Goal: Task Accomplishment & Management: Use online tool/utility

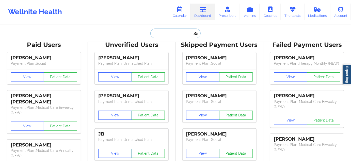
click at [174, 35] on input "text" at bounding box center [175, 33] width 50 height 10
paste input "[PERSON_NAME]"
type input "[PERSON_NAME]"
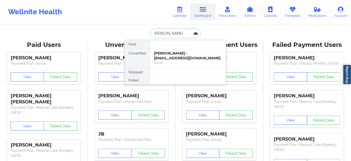
click at [166, 60] on div "[PERSON_NAME] - [EMAIL_ADDRESS][DOMAIN_NAME]" at bounding box center [188, 55] width 68 height 9
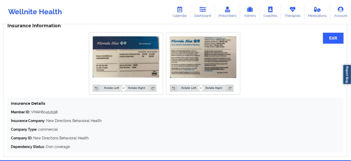
scroll to position [385, 0]
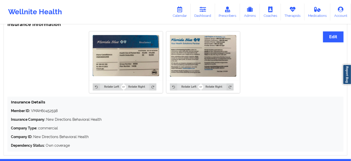
click at [51, 112] on p "Member ID: VMAH60452598" at bounding box center [175, 110] width 329 height 5
copy p "VMAH60452598"
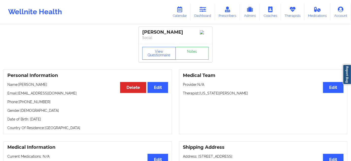
scroll to position [0, 0]
click at [169, 30] on div "[PERSON_NAME]" at bounding box center [175, 32] width 67 height 6
copy div "[PERSON_NAME]"
click at [201, 15] on link "Dashboard" at bounding box center [203, 12] width 24 height 17
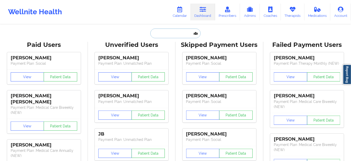
click at [175, 33] on input "text" at bounding box center [175, 33] width 50 height 10
paste input "[EMAIL_ADDRESS][DOMAIN_NAME]"
type input "[EMAIL_ADDRESS][DOMAIN_NAME]"
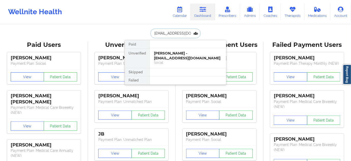
click at [173, 57] on div "[PERSON_NAME] - [EMAIL_ADDRESS][DOMAIN_NAME]" at bounding box center [188, 55] width 68 height 9
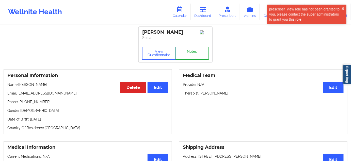
click at [187, 50] on link "Notes" at bounding box center [193, 53] width 34 height 13
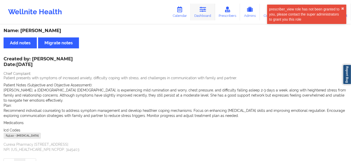
click at [196, 15] on link "Dashboard" at bounding box center [203, 12] width 24 height 17
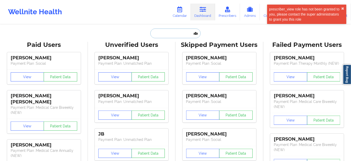
click at [169, 36] on input "text" at bounding box center [175, 33] width 50 height 10
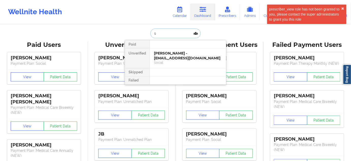
type input "s"
click at [169, 48] on div at bounding box center [188, 44] width 76 height 8
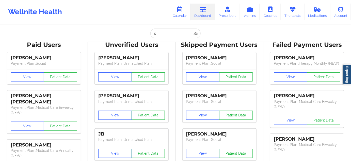
click at [163, 35] on input "s" at bounding box center [175, 33] width 50 height 10
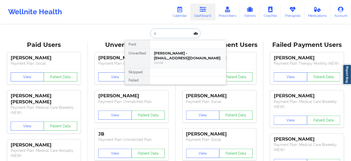
click at [170, 53] on div "[PERSON_NAME] - [EMAIL_ADDRESS][DOMAIN_NAME]" at bounding box center [188, 55] width 68 height 9
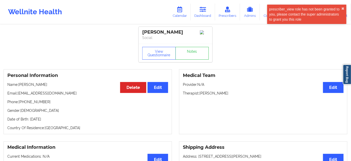
click at [216, 96] on p "Therapist: [PERSON_NAME]" at bounding box center [263, 92] width 161 height 5
copy p "Casper"
drag, startPoint x: 188, startPoint y: 33, endPoint x: 138, endPoint y: 30, distance: 50.1
click at [140, 29] on div "[PERSON_NAME] Social" at bounding box center [176, 35] width 74 height 17
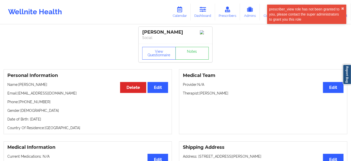
copy div "[PERSON_NAME]"
click at [188, 55] on link "Notes" at bounding box center [193, 53] width 34 height 13
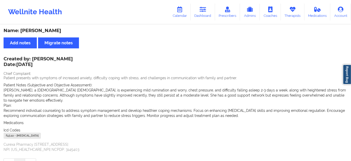
click at [8, 133] on div "F43.22 - [MEDICAL_DATA]" at bounding box center [22, 135] width 37 height 6
copy div "F43.22"
click at [213, 18] on link "Dashboard" at bounding box center [203, 12] width 24 height 17
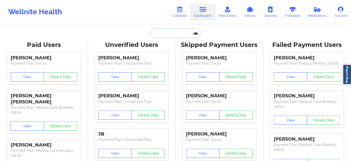
click at [190, 32] on input "text" at bounding box center [175, 33] width 50 height 10
paste input "[EMAIL_ADDRESS][DOMAIN_NAME]"
type input "[EMAIL_ADDRESS][DOMAIN_NAME]"
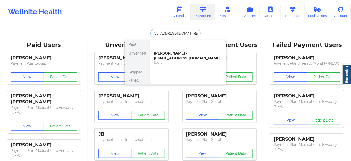
click at [177, 55] on div "[PERSON_NAME] - [EMAIL_ADDRESS][DOMAIN_NAME]" at bounding box center [188, 55] width 68 height 9
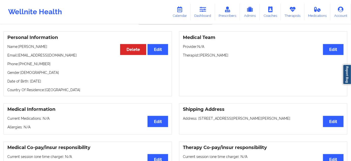
scroll to position [13, 0]
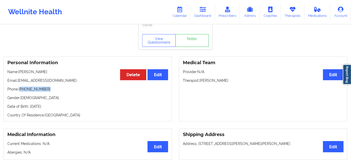
drag, startPoint x: 21, startPoint y: 90, endPoint x: 59, endPoint y: 92, distance: 38.7
click at [51, 91] on p "Phone: [PHONE_NUMBER]" at bounding box center [87, 88] width 161 height 5
copy p "[PHONE_NUMBER]"
click at [185, 17] on link "Calendar" at bounding box center [180, 12] width 22 height 17
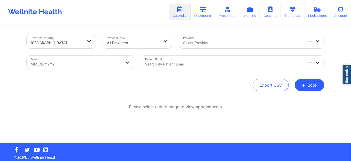
click at [186, 65] on div at bounding box center [223, 64] width 157 height 6
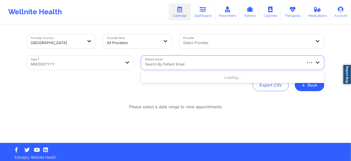
paste input "[EMAIL_ADDRESS][DOMAIN_NAME]"
type input "[EMAIL_ADDRESS][DOMAIN_NAME]"
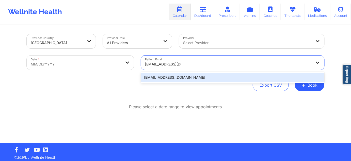
click at [177, 79] on div "[EMAIL_ADDRESS][DOMAIN_NAME]" at bounding box center [232, 77] width 183 height 9
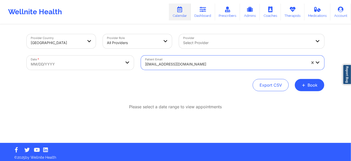
click at [119, 64] on body "Wellnite Health Calendar Dashboard Prescribers Admins Coaches Therapists Medica…" at bounding box center [175, 80] width 351 height 161
select select "2025-8"
select select "2025-9"
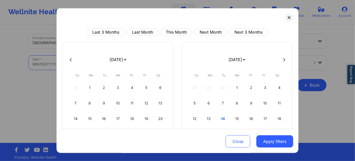
click at [73, 59] on button at bounding box center [70, 59] width 5 height 4
select select "2025-7"
select select "2025-8"
click at [265, 119] on div "19" at bounding box center [265, 118] width 13 height 14
select select "2025-8"
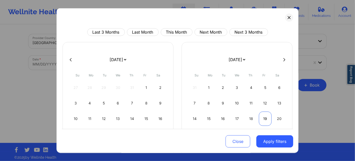
select select "2025-9"
click at [265, 119] on div "17" at bounding box center [265, 118] width 13 height 14
select select "2025-8"
select select "2025-9"
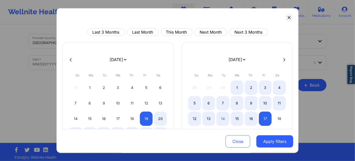
click at [265, 119] on div "17" at bounding box center [265, 118] width 13 height 14
select select "2025-9"
select select "2025-10"
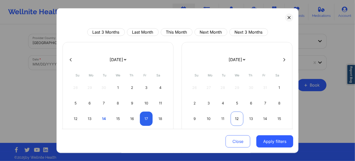
select select "2025-9"
select select "2025-10"
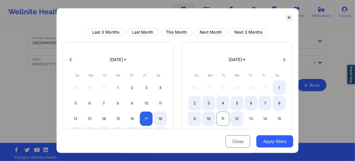
select select "2025-9"
select select "2025-10"
select select "2025-9"
select select "2025-10"
select select "2025-9"
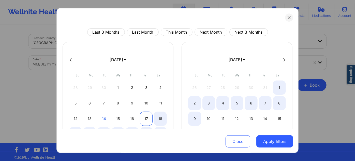
select select "2025-10"
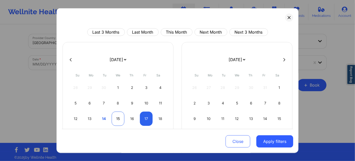
select select "2025-9"
select select "2025-10"
select select "2025-9"
select select "2025-10"
select select "2025-9"
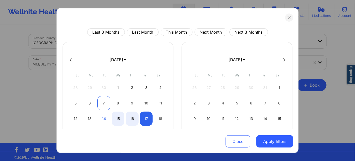
select select "2025-10"
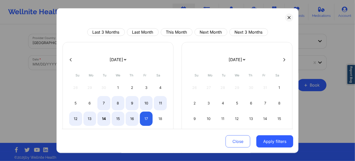
click at [71, 59] on icon at bounding box center [71, 59] width 2 height 4
select select "2025-8"
select select "2025-9"
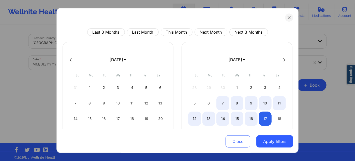
select select "2025-8"
select select "2025-9"
select select "2025-8"
select select "2025-9"
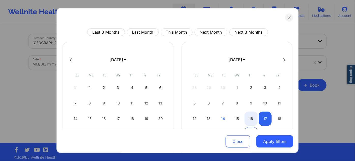
select select "2025-8"
select select "2025-9"
select select "2025-8"
select select "2025-9"
select select "2025-8"
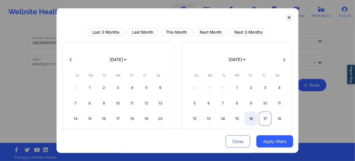
select select "2025-9"
select select "2025-8"
select select "2025-9"
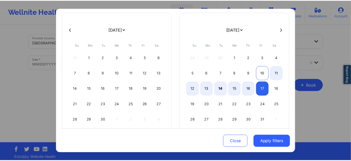
scroll to position [31, 0]
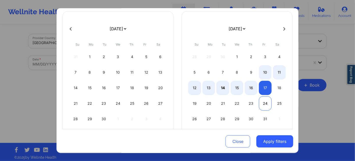
select select "2025-8"
select select "2025-9"
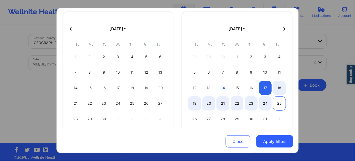
select select "2025-8"
select select "2025-9"
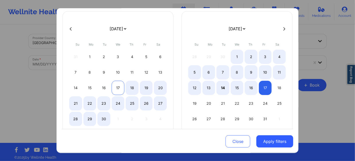
select select "2025-8"
select select "2025-9"
select select "2025-8"
select select "2025-9"
select select "2025-8"
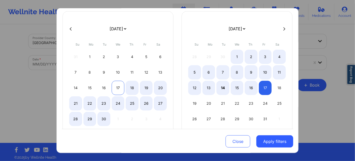
select select "2025-9"
select select "2025-8"
select select "2025-9"
select select "2025-8"
select select "2025-9"
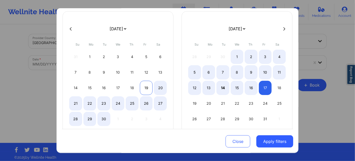
click at [147, 88] on div "19" at bounding box center [146, 88] width 13 height 14
select select "2025-8"
select select "2025-9"
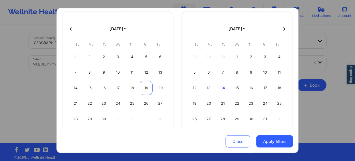
click at [147, 88] on div "19" at bounding box center [146, 88] width 13 height 14
select select "2025-8"
select select "2025-9"
click at [146, 88] on div "19" at bounding box center [146, 88] width 13 height 14
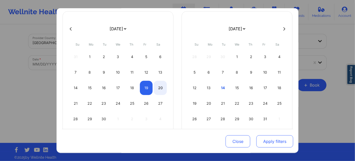
select select "2025-8"
select select "2025-9"
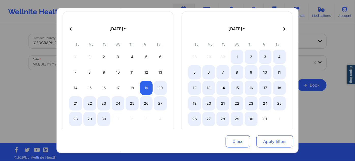
click at [273, 144] on button "Apply filters" at bounding box center [274, 141] width 37 height 12
select select "2025-8"
select select "2025-9"
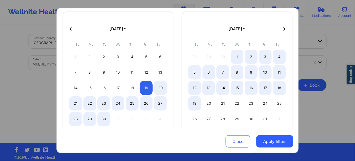
select select "2025-8"
select select "2025-9"
select select "2025-8"
select select "2025-9"
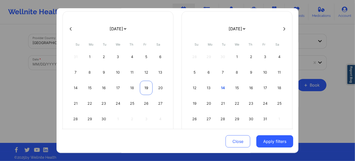
click at [144, 88] on div "19" at bounding box center [146, 88] width 13 height 14
select select "2025-8"
select select "2025-9"
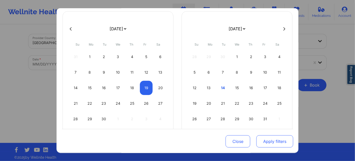
click at [263, 140] on button "Apply filters" at bounding box center [274, 141] width 37 height 12
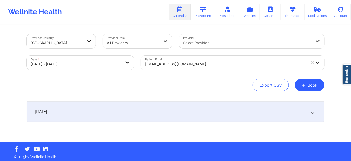
click at [144, 107] on div "[DATE]" at bounding box center [176, 111] width 298 height 20
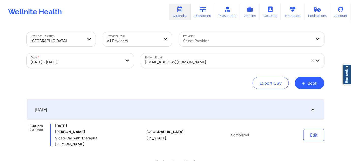
scroll to position [0, 0]
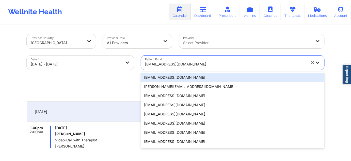
click at [219, 59] on div "[EMAIL_ADDRESS][DOMAIN_NAME]" at bounding box center [226, 63] width 162 height 11
paste input "[EMAIL_ADDRESS][DOMAIN_NAME]"
type input "[EMAIL_ADDRESS][DOMAIN_NAME]"
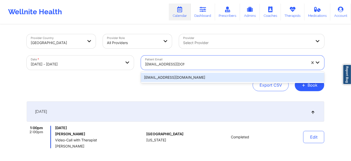
click at [189, 78] on div "[EMAIL_ADDRESS][DOMAIN_NAME]" at bounding box center [232, 77] width 183 height 9
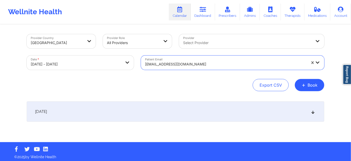
click at [171, 111] on div "[DATE]" at bounding box center [176, 111] width 298 height 20
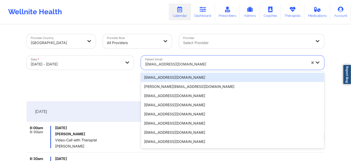
click at [220, 65] on div at bounding box center [226, 64] width 162 height 6
paste input "[EMAIL_ADDRESS][DOMAIN_NAME]"
type input "[EMAIL_ADDRESS][DOMAIN_NAME]"
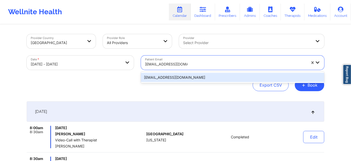
click at [181, 80] on div "[EMAIL_ADDRESS][DOMAIN_NAME]" at bounding box center [232, 77] width 183 height 9
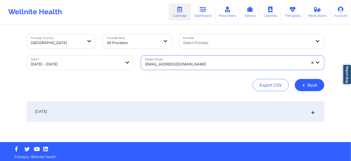
drag, startPoint x: 164, startPoint y: 110, endPoint x: 162, endPoint y: 108, distance: 2.9
click at [164, 111] on div "[DATE]" at bounding box center [176, 111] width 298 height 20
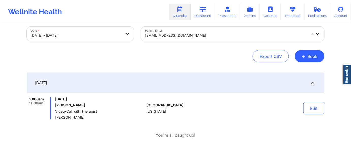
scroll to position [31, 0]
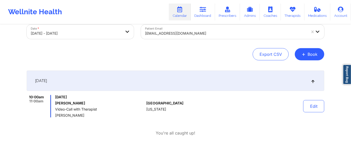
click at [210, 34] on div at bounding box center [226, 33] width 162 height 6
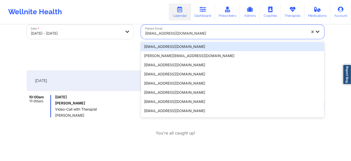
paste input "[EMAIL_ADDRESS][DOMAIN_NAME]"
type input "[EMAIL_ADDRESS][DOMAIN_NAME]"
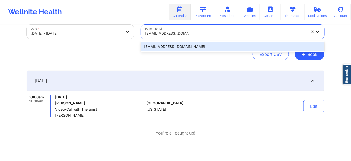
click at [182, 45] on div "[EMAIL_ADDRESS][DOMAIN_NAME]" at bounding box center [232, 46] width 183 height 9
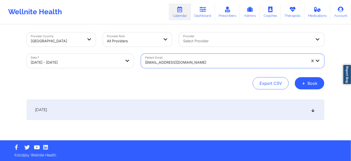
click at [155, 111] on div "[DATE]" at bounding box center [176, 109] width 298 height 20
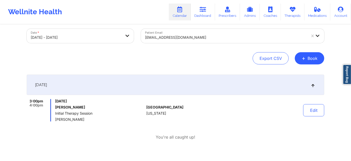
scroll to position [33, 0]
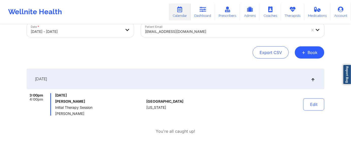
click at [200, 34] on div at bounding box center [226, 31] width 162 height 6
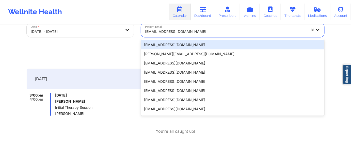
paste input "[EMAIL_ADDRESS][DOMAIN_NAME]"
type input "[EMAIL_ADDRESS][DOMAIN_NAME]"
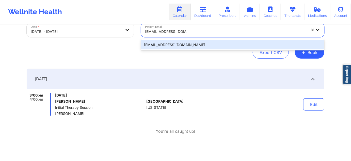
click at [175, 48] on div "[EMAIL_ADDRESS][DOMAIN_NAME]" at bounding box center [232, 44] width 183 height 9
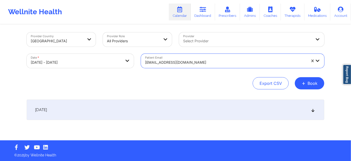
click at [180, 108] on div "[DATE]" at bounding box center [176, 109] width 298 height 20
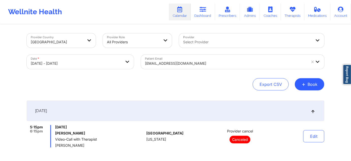
scroll to position [0, 0]
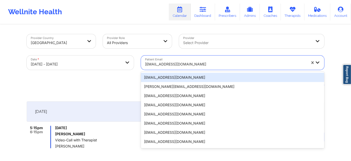
click at [215, 67] on div at bounding box center [226, 64] width 162 height 6
paste input "[EMAIL_ADDRESS][DOMAIN_NAME]"
type input "[EMAIL_ADDRESS][DOMAIN_NAME]"
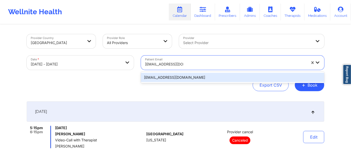
click at [171, 79] on div "[EMAIL_ADDRESS][DOMAIN_NAME]" at bounding box center [232, 77] width 183 height 9
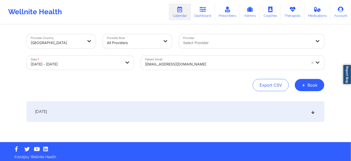
click at [164, 113] on div "[DATE]" at bounding box center [176, 111] width 298 height 20
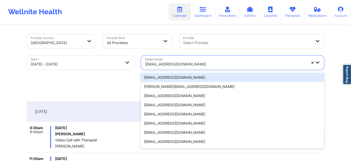
click at [203, 65] on div at bounding box center [226, 64] width 162 height 6
paste input "[EMAIL_ADDRESS][DOMAIN_NAME]"
type input "[EMAIL_ADDRESS][DOMAIN_NAME]"
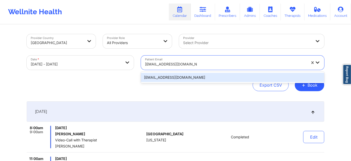
click at [180, 78] on div "[EMAIL_ADDRESS][DOMAIN_NAME]" at bounding box center [232, 77] width 183 height 9
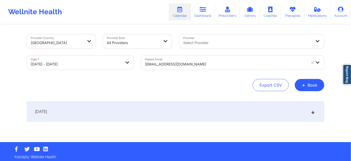
click at [184, 107] on div "[DATE]" at bounding box center [176, 111] width 298 height 20
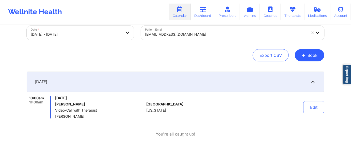
scroll to position [31, 0]
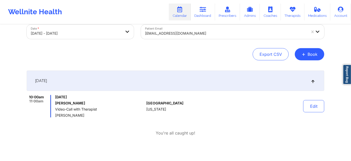
click at [204, 34] on div at bounding box center [226, 33] width 162 height 6
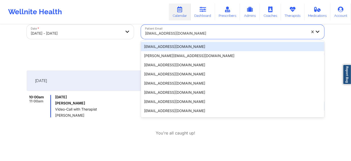
paste input "[EMAIL_ADDRESS][DOMAIN_NAME]"
type input "[EMAIL_ADDRESS][DOMAIN_NAME]"
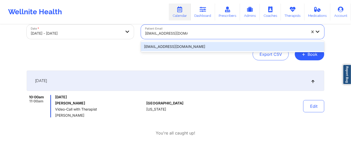
click at [177, 48] on div "[EMAIL_ADDRESS][DOMAIN_NAME]" at bounding box center [232, 46] width 183 height 9
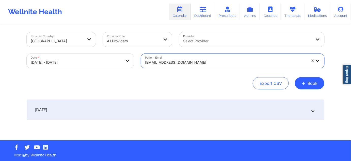
click at [167, 111] on div "[DATE]" at bounding box center [176, 109] width 298 height 20
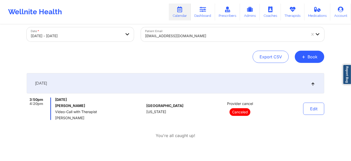
scroll to position [33, 0]
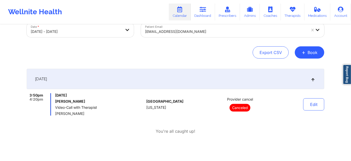
click at [205, 31] on div at bounding box center [226, 31] width 162 height 6
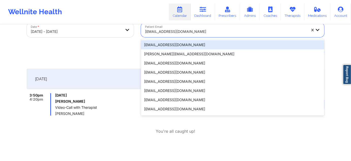
paste input "[EMAIL_ADDRESS][DOMAIN_NAME]"
type input "[EMAIL_ADDRESS][DOMAIN_NAME]"
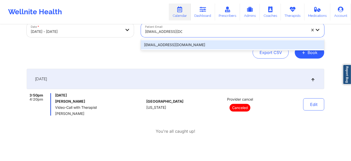
click at [188, 45] on div "[EMAIL_ADDRESS][DOMAIN_NAME]" at bounding box center [232, 44] width 183 height 9
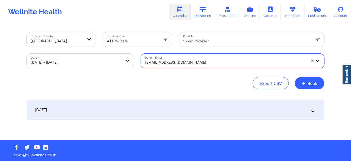
click at [175, 99] on div "Provider Country [GEOGRAPHIC_DATA] Provider Role All Providers Provider Select …" at bounding box center [175, 81] width 305 height 117
click at [176, 108] on div "[DATE]" at bounding box center [176, 109] width 298 height 20
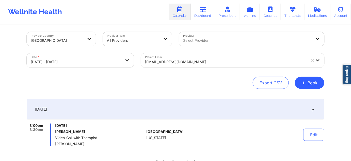
scroll to position [0, 0]
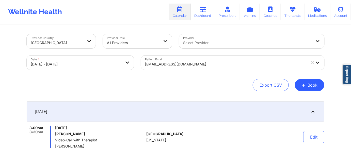
click at [215, 58] on div "[EMAIL_ADDRESS][DOMAIN_NAME]" at bounding box center [224, 62] width 166 height 14
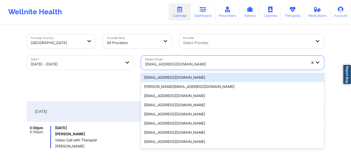
paste input "[EMAIL_ADDRESS][DOMAIN_NAME]"
type input "[EMAIL_ADDRESS][DOMAIN_NAME]"
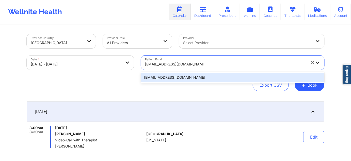
click at [178, 79] on div "[EMAIL_ADDRESS][DOMAIN_NAME]" at bounding box center [232, 77] width 183 height 9
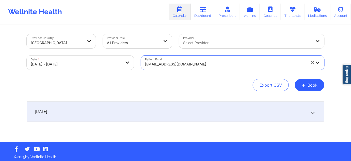
click at [170, 103] on div "[DATE]" at bounding box center [176, 111] width 298 height 20
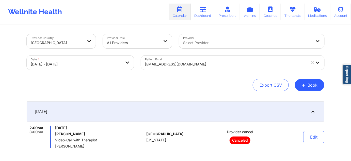
click at [221, 60] on div "[EMAIL_ADDRESS][DOMAIN_NAME]" at bounding box center [226, 63] width 162 height 11
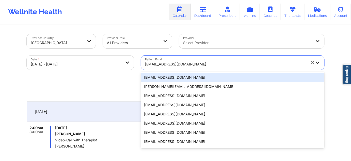
paste input "[EMAIL_ADDRESS][DOMAIN_NAME]"
type input "[EMAIL_ADDRESS][DOMAIN_NAME]"
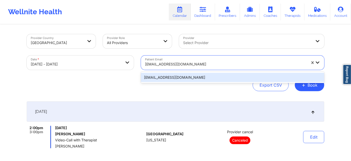
click at [190, 80] on div "[EMAIL_ADDRESS][DOMAIN_NAME]" at bounding box center [232, 77] width 183 height 9
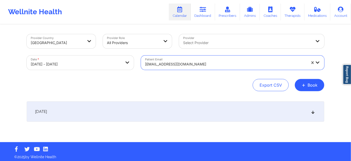
click at [175, 108] on div "[DATE]" at bounding box center [176, 111] width 298 height 20
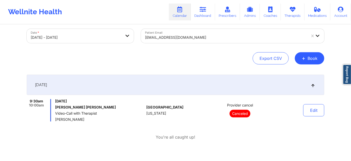
scroll to position [31, 0]
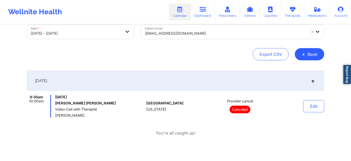
click at [187, 34] on div at bounding box center [226, 33] width 162 height 6
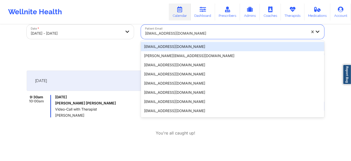
paste input "[EMAIL_ADDRESS][DOMAIN_NAME]"
type input "[EMAIL_ADDRESS][DOMAIN_NAME]"
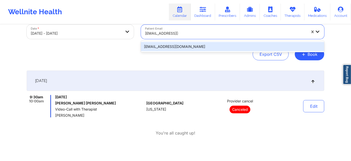
click at [179, 46] on div "[EMAIL_ADDRESS][DOMAIN_NAME]" at bounding box center [232, 46] width 183 height 9
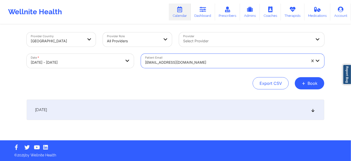
click at [175, 112] on div "[DATE]" at bounding box center [176, 109] width 298 height 20
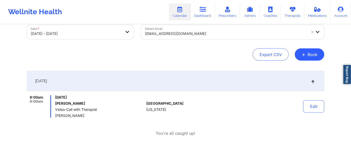
scroll to position [33, 0]
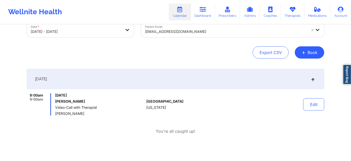
click at [193, 32] on div at bounding box center [226, 31] width 162 height 6
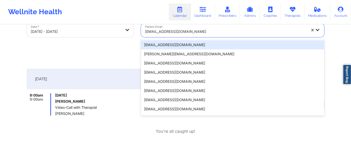
paste input "[EMAIL_ADDRESS][DOMAIN_NAME]"
type input "[EMAIL_ADDRESS][DOMAIN_NAME]"
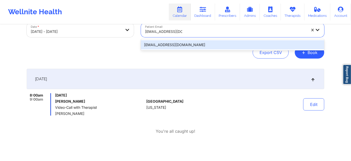
click at [182, 43] on div "[EMAIL_ADDRESS][DOMAIN_NAME]" at bounding box center [232, 44] width 183 height 9
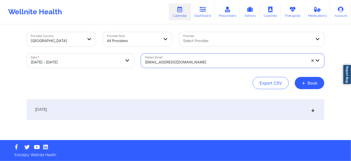
scroll to position [2, 0]
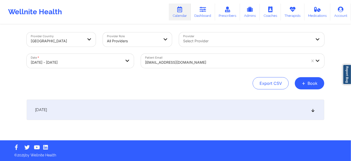
click at [164, 111] on div "[DATE]" at bounding box center [176, 109] width 298 height 20
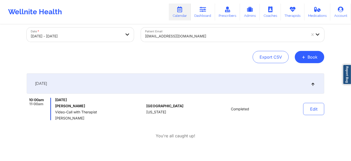
scroll to position [33, 0]
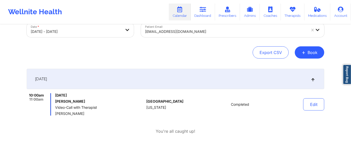
click at [191, 29] on div at bounding box center [226, 31] width 162 height 6
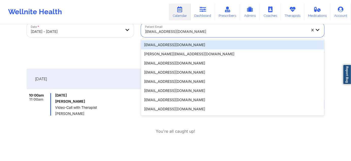
paste input "[EMAIL_ADDRESS][DOMAIN_NAME]"
type input "[EMAIL_ADDRESS][DOMAIN_NAME]"
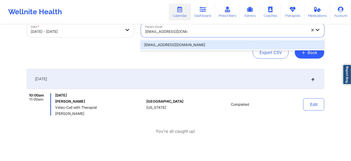
click at [176, 46] on div "[EMAIL_ADDRESS][DOMAIN_NAME]" at bounding box center [232, 44] width 183 height 9
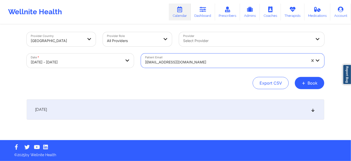
scroll to position [2, 0]
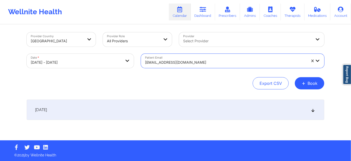
click at [167, 112] on div "[DATE]" at bounding box center [176, 109] width 298 height 20
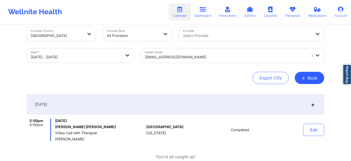
scroll to position [0, 0]
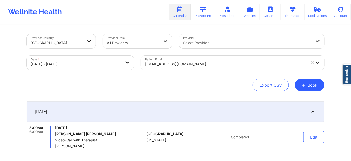
click at [196, 64] on div at bounding box center [226, 64] width 162 height 6
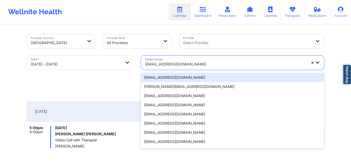
paste input "[EMAIL_ADDRESS][DOMAIN_NAME]"
type input "[EMAIL_ADDRESS][DOMAIN_NAME]"
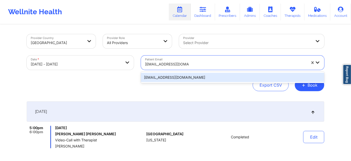
click at [177, 77] on div "[EMAIL_ADDRESS][DOMAIN_NAME]" at bounding box center [232, 77] width 183 height 9
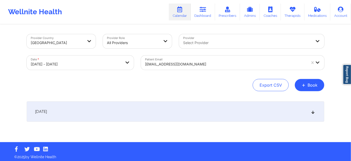
click at [164, 109] on div "[DATE]" at bounding box center [176, 111] width 298 height 20
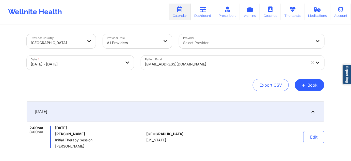
click at [209, 61] on div at bounding box center [226, 64] width 162 height 6
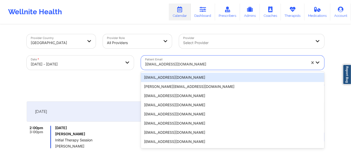
paste input "[EMAIL_ADDRESS][DOMAIN_NAME]"
type input "[EMAIL_ADDRESS][DOMAIN_NAME]"
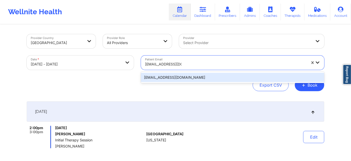
click at [175, 75] on div "[EMAIL_ADDRESS][DOMAIN_NAME]" at bounding box center [232, 77] width 183 height 9
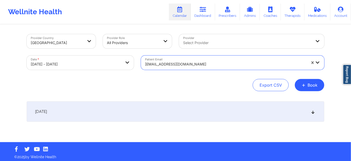
click at [170, 115] on div "[DATE]" at bounding box center [176, 111] width 298 height 20
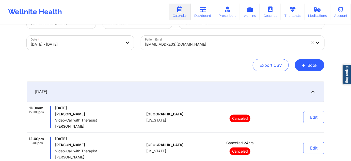
scroll to position [17, 0]
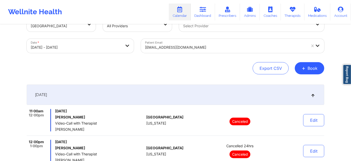
click at [211, 45] on div at bounding box center [226, 47] width 162 height 6
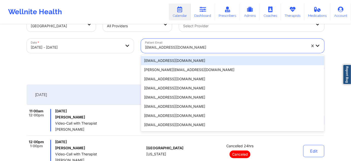
paste input "[PERSON_NAME][EMAIL_ADDRESS][PERSON_NAME][DOMAIN_NAME]"
type input "[PERSON_NAME][EMAIL_ADDRESS][PERSON_NAME][DOMAIN_NAME]"
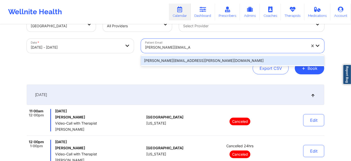
click at [187, 59] on div "[PERSON_NAME][EMAIL_ADDRESS][PERSON_NAME][DOMAIN_NAME]" at bounding box center [232, 60] width 183 height 9
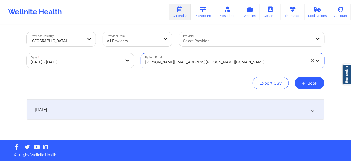
scroll to position [2, 0]
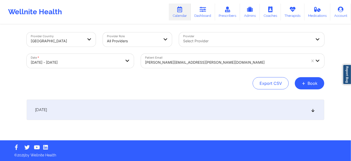
click at [188, 112] on div "[DATE]" at bounding box center [176, 109] width 298 height 20
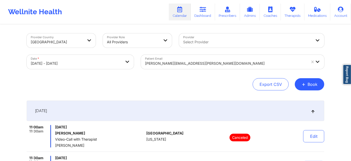
scroll to position [0, 0]
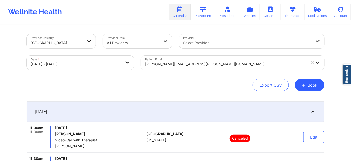
click at [230, 67] on div "[PERSON_NAME][EMAIL_ADDRESS][PERSON_NAME][DOMAIN_NAME]" at bounding box center [226, 63] width 162 height 11
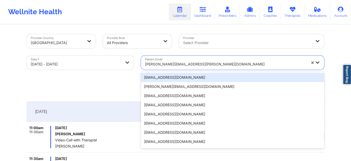
paste input "[PERSON_NAME][EMAIL_ADDRESS][PERSON_NAME][DOMAIN_NAME]"
type input "[PERSON_NAME][EMAIL_ADDRESS][PERSON_NAME][DOMAIN_NAME]"
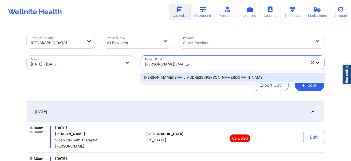
click at [183, 77] on div "[PERSON_NAME][EMAIL_ADDRESS][PERSON_NAME][DOMAIN_NAME]" at bounding box center [232, 77] width 183 height 9
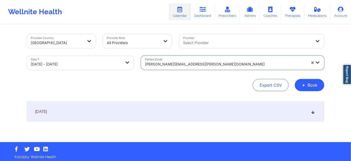
click at [165, 114] on div "[DATE]" at bounding box center [176, 111] width 298 height 20
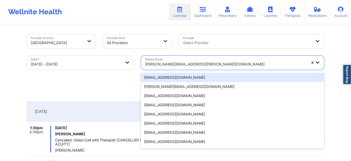
click at [203, 61] on div at bounding box center [226, 64] width 162 height 6
paste input "[EMAIL_ADDRESS][DOMAIN_NAME]"
type input "[EMAIL_ADDRESS][DOMAIN_NAME]"
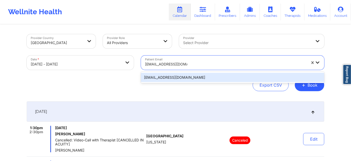
click at [183, 79] on div "[EMAIL_ADDRESS][DOMAIN_NAME]" at bounding box center [232, 77] width 183 height 9
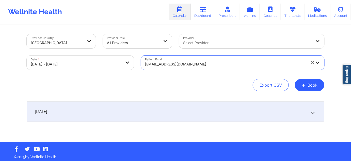
click at [170, 114] on div "[DATE]" at bounding box center [176, 111] width 298 height 20
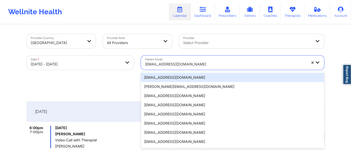
click at [206, 64] on div at bounding box center [226, 64] width 162 height 6
paste input "[PERSON_NAME][EMAIL_ADDRESS][PERSON_NAME][DOMAIN_NAME]"
type input "[PERSON_NAME][EMAIL_ADDRESS][PERSON_NAME][DOMAIN_NAME]"
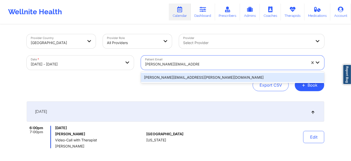
click at [187, 79] on div "[PERSON_NAME][EMAIL_ADDRESS][PERSON_NAME][DOMAIN_NAME]" at bounding box center [232, 77] width 183 height 9
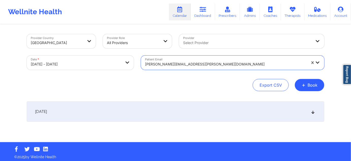
click at [187, 101] on div "[DATE]" at bounding box center [176, 111] width 298 height 20
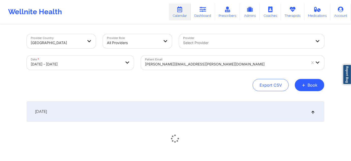
click at [191, 115] on div "[DATE]" at bounding box center [176, 111] width 298 height 20
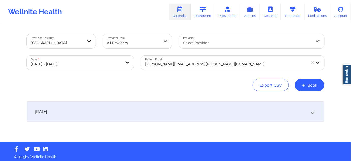
click at [200, 112] on div "[DATE]" at bounding box center [176, 111] width 298 height 20
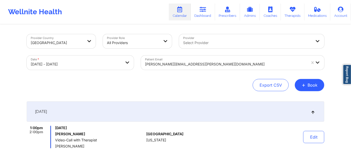
click at [219, 64] on div at bounding box center [226, 64] width 162 height 6
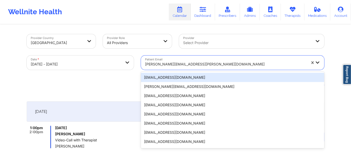
paste input "[EMAIL_ADDRESS][DOMAIN_NAME]"
type input "[EMAIL_ADDRESS][DOMAIN_NAME]"
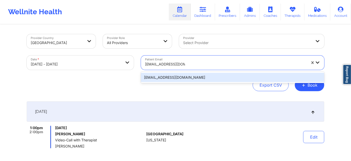
click at [184, 78] on div "[EMAIL_ADDRESS][DOMAIN_NAME]" at bounding box center [232, 77] width 183 height 9
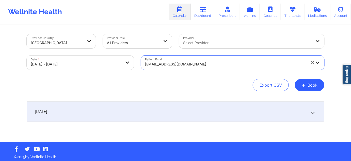
click at [184, 113] on div "[DATE]" at bounding box center [176, 111] width 298 height 20
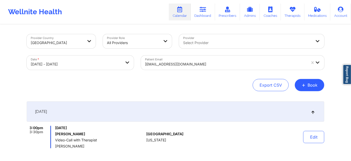
scroll to position [15, 0]
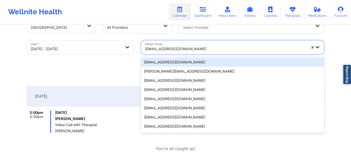
click at [202, 51] on div at bounding box center [226, 49] width 162 height 6
paste input "[EMAIL_ADDRESS][DOMAIN_NAME]"
type input "[EMAIL_ADDRESS][DOMAIN_NAME]"
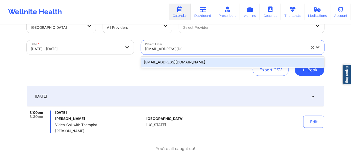
click at [183, 65] on div "[EMAIL_ADDRESS][DOMAIN_NAME]" at bounding box center [232, 61] width 183 height 9
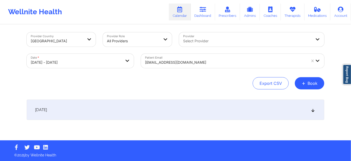
click at [188, 106] on div "[DATE]" at bounding box center [176, 109] width 298 height 20
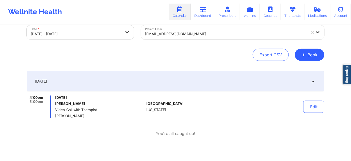
scroll to position [33, 0]
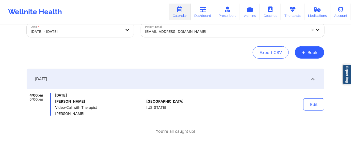
click at [192, 33] on div at bounding box center [226, 31] width 162 height 6
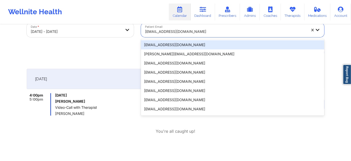
paste input "[EMAIL_ADDRESS][DOMAIN_NAME]"
type input "[EMAIL_ADDRESS][DOMAIN_NAME]"
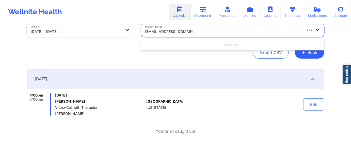
click at [178, 45] on div "Loading..." at bounding box center [232, 44] width 183 height 9
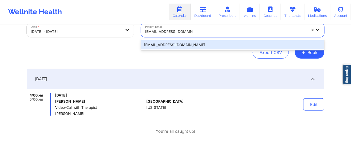
click at [182, 45] on div "[EMAIL_ADDRESS][DOMAIN_NAME]" at bounding box center [232, 44] width 183 height 9
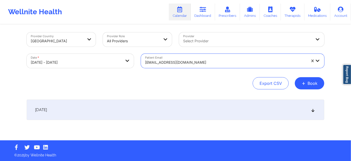
click at [174, 107] on div "[DATE]" at bounding box center [176, 109] width 298 height 20
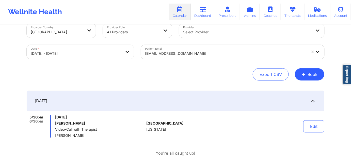
scroll to position [0, 0]
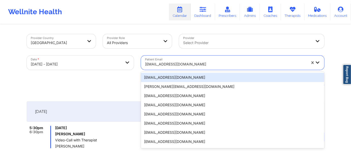
click at [217, 60] on div "[EMAIL_ADDRESS][DOMAIN_NAME]" at bounding box center [226, 63] width 162 height 11
paste input "[EMAIL_ADDRESS][DOMAIN_NAME]"
type input "[EMAIL_ADDRESS][DOMAIN_NAME]"
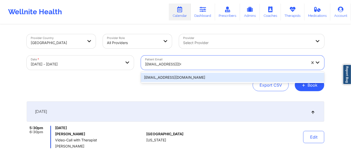
click at [184, 78] on div "[EMAIL_ADDRESS][DOMAIN_NAME]" at bounding box center [232, 77] width 183 height 9
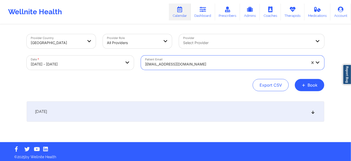
click at [208, 114] on div "[DATE]" at bounding box center [176, 111] width 298 height 20
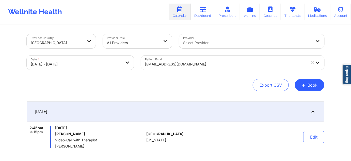
click at [215, 59] on div "[EMAIL_ADDRESS][DOMAIN_NAME]" at bounding box center [226, 63] width 162 height 11
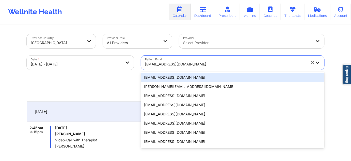
paste input "[EMAIL_ADDRESS][DOMAIN_NAME]"
type input "[EMAIL_ADDRESS][DOMAIN_NAME]"
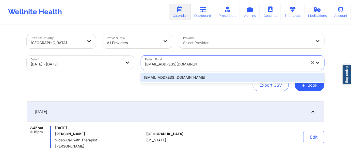
click at [187, 78] on div "[EMAIL_ADDRESS][DOMAIN_NAME]" at bounding box center [232, 77] width 183 height 9
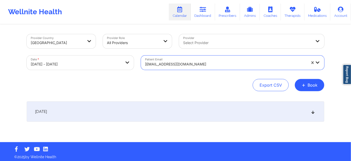
click at [200, 120] on div "[DATE]" at bounding box center [176, 111] width 298 height 20
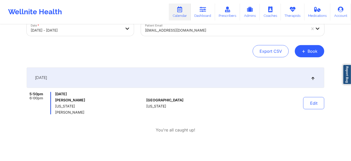
scroll to position [13, 0]
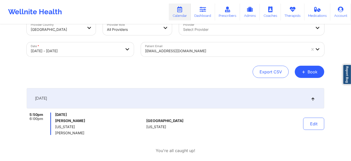
click at [201, 52] on div at bounding box center [226, 51] width 162 height 6
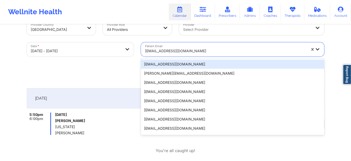
paste input "[EMAIL_ADDRESS][DOMAIN_NAME]"
type input "[EMAIL_ADDRESS][DOMAIN_NAME]"
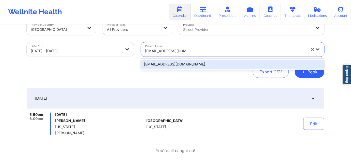
click at [184, 62] on div "[EMAIL_ADDRESS][DOMAIN_NAME]" at bounding box center [232, 63] width 183 height 9
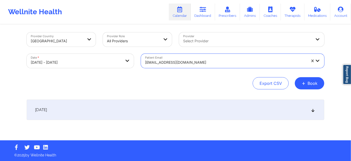
click at [202, 107] on div "[DATE]" at bounding box center [176, 109] width 298 height 20
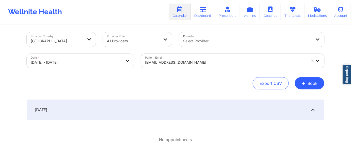
click at [199, 41] on div at bounding box center [247, 41] width 129 height 6
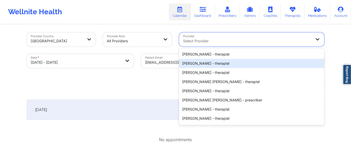
click at [169, 65] on div at bounding box center [226, 62] width 162 height 6
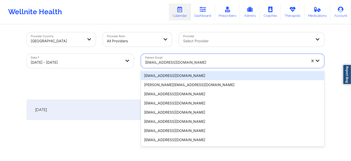
paste input "[EMAIL_ADDRESS][DOMAIN_NAME]"
type input "[EMAIL_ADDRESS][DOMAIN_NAME]"
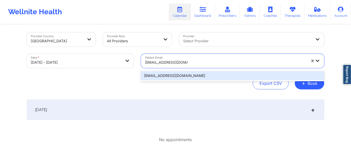
click at [171, 77] on div "[EMAIL_ADDRESS][DOMAIN_NAME]" at bounding box center [232, 75] width 183 height 9
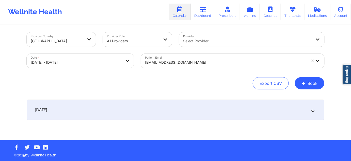
click at [190, 109] on div "[DATE]" at bounding box center [176, 109] width 298 height 20
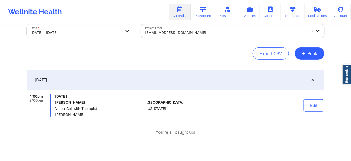
scroll to position [33, 0]
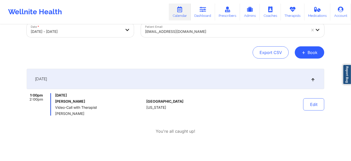
click at [196, 31] on div at bounding box center [226, 31] width 162 height 6
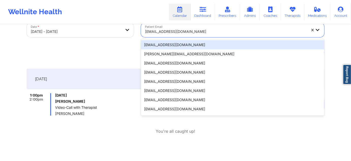
paste input "[EMAIL_ADDRESS][DOMAIN_NAME]"
type input "[EMAIL_ADDRESS][DOMAIN_NAME]"
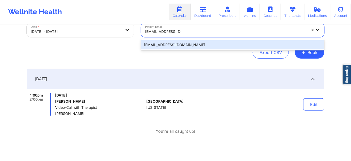
click at [181, 44] on div "[EMAIL_ADDRESS][DOMAIN_NAME]" at bounding box center [232, 44] width 183 height 9
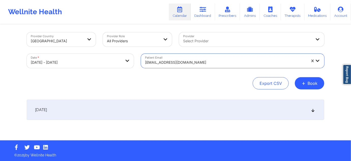
click at [175, 106] on div "[DATE]" at bounding box center [176, 109] width 298 height 20
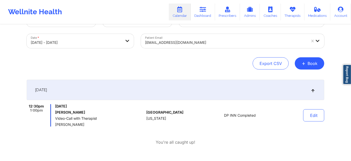
scroll to position [33, 0]
